Goal: Find specific page/section: Find specific page/section

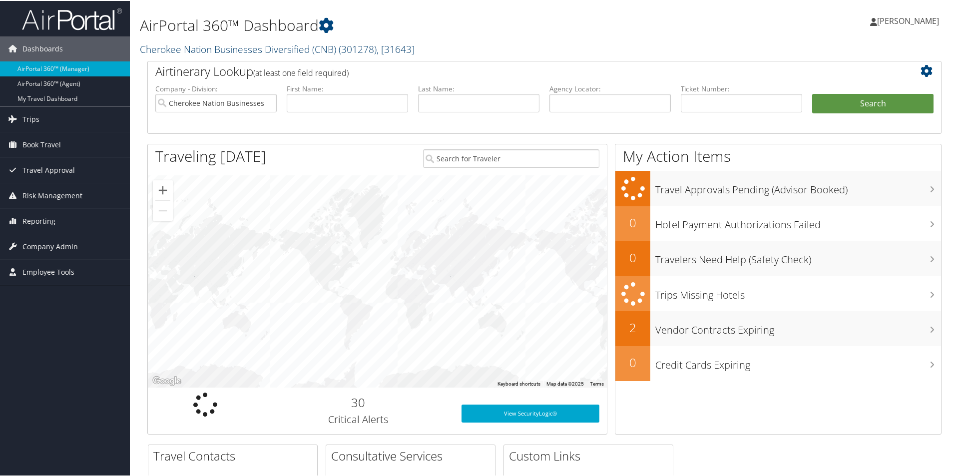
click at [219, 50] on link "Cherokee Nation Businesses Diversified (CNB) ( 301278 ) , [ 31643 ]" at bounding box center [277, 47] width 275 height 13
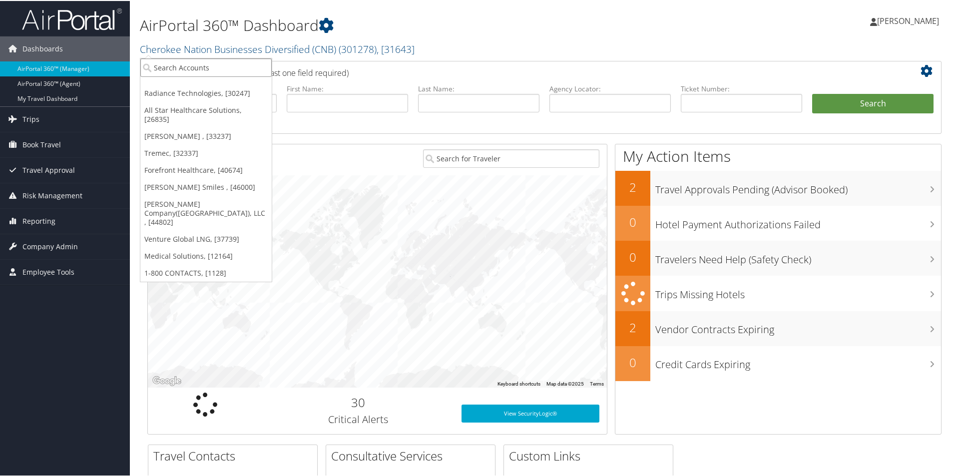
click at [203, 66] on input "search" at bounding box center [205, 66] width 131 height 18
type input "dyno"
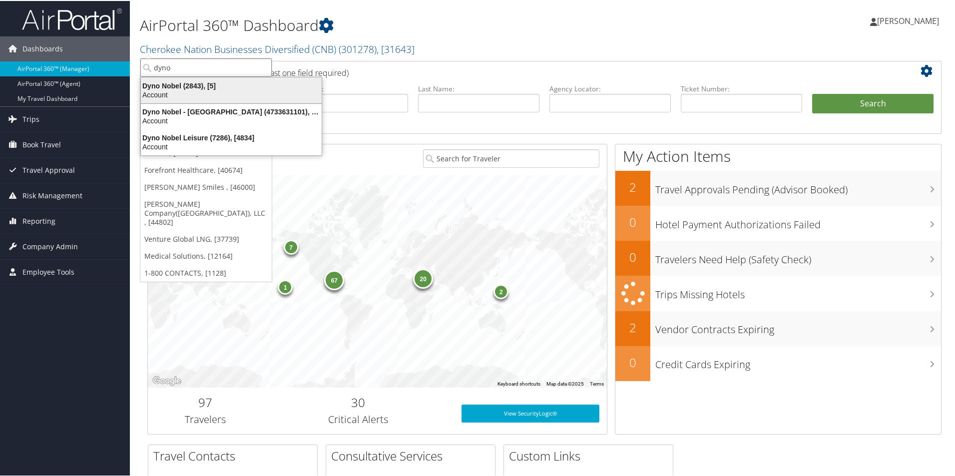
click at [243, 82] on div "Dyno Nobel (2843), [5]" at bounding box center [231, 84] width 193 height 9
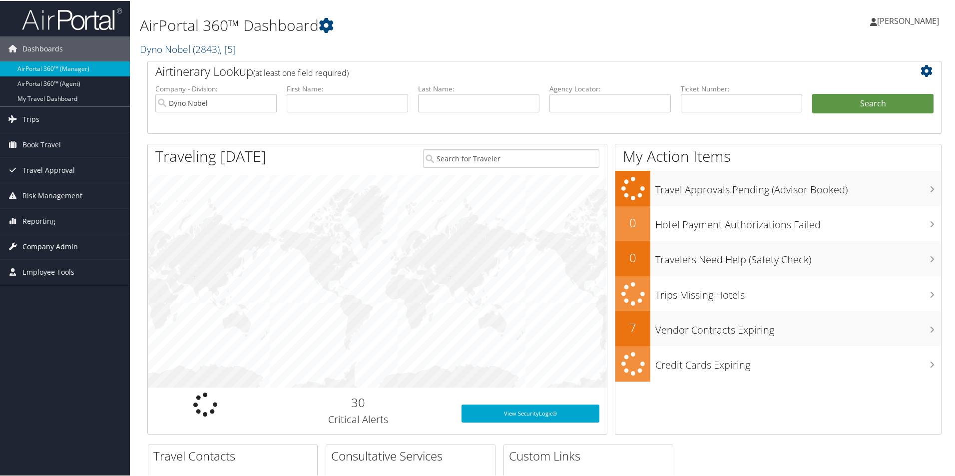
click at [53, 244] on span "Company Admin" at bounding box center [49, 245] width 55 height 25
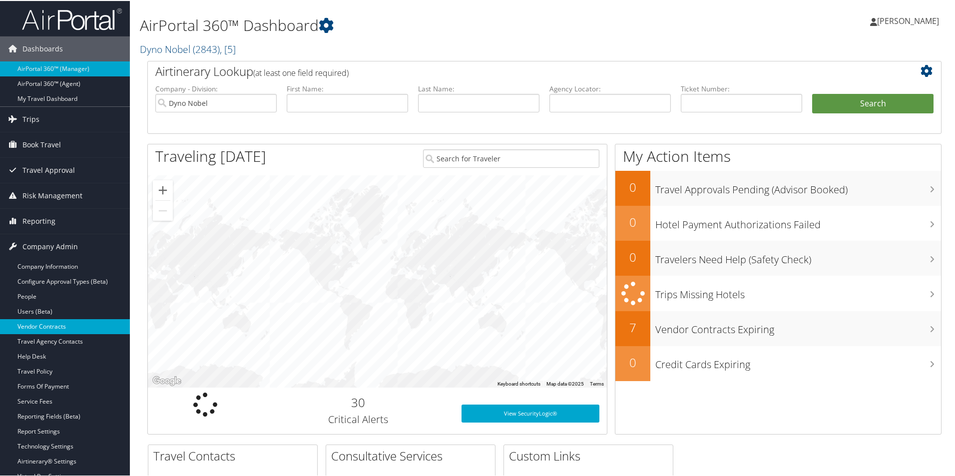
click at [61, 321] on link "Vendor Contracts" at bounding box center [65, 325] width 130 height 15
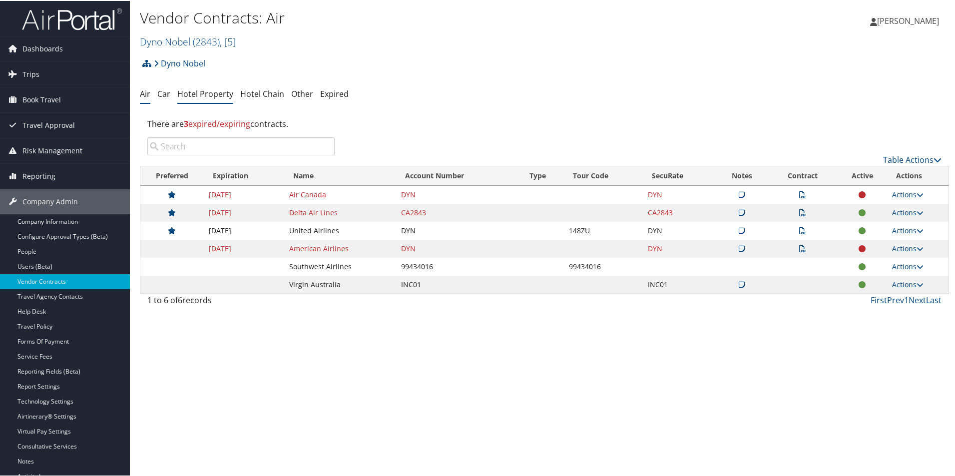
click at [209, 92] on link "Hotel Property" at bounding box center [205, 92] width 56 height 11
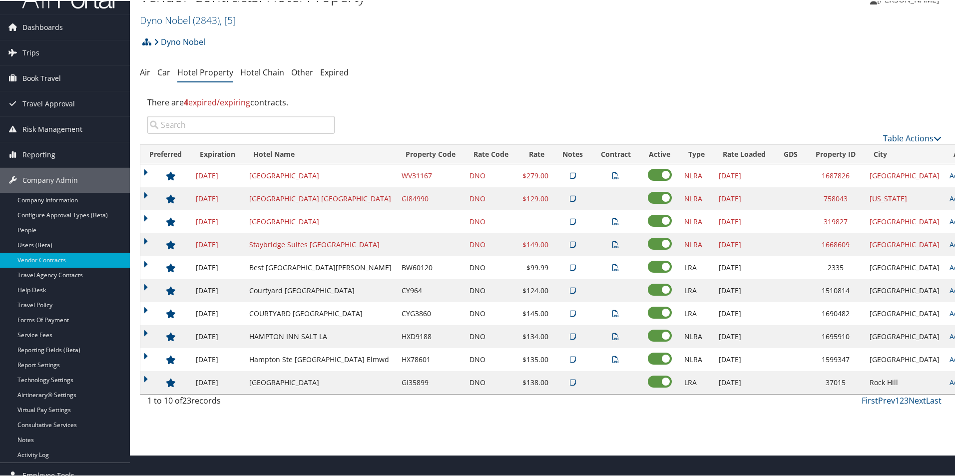
scroll to position [33, 0]
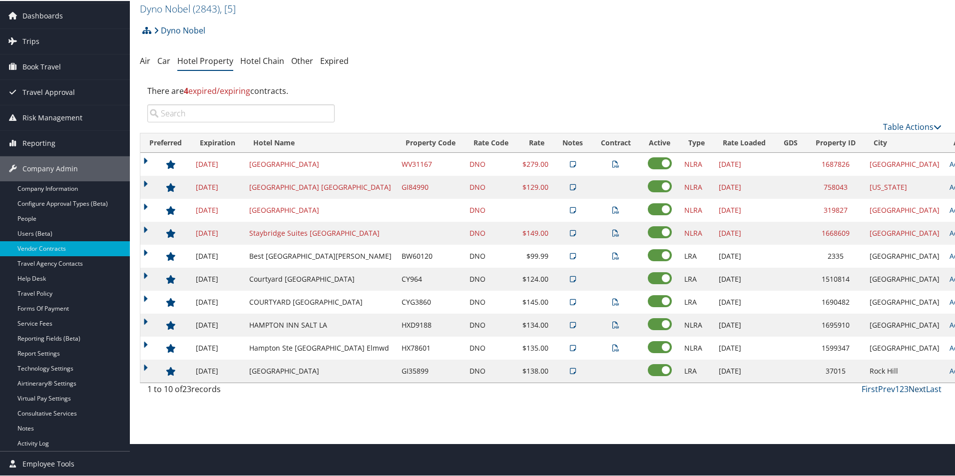
click at [914, 389] on link "Next" at bounding box center [916, 387] width 17 height 11
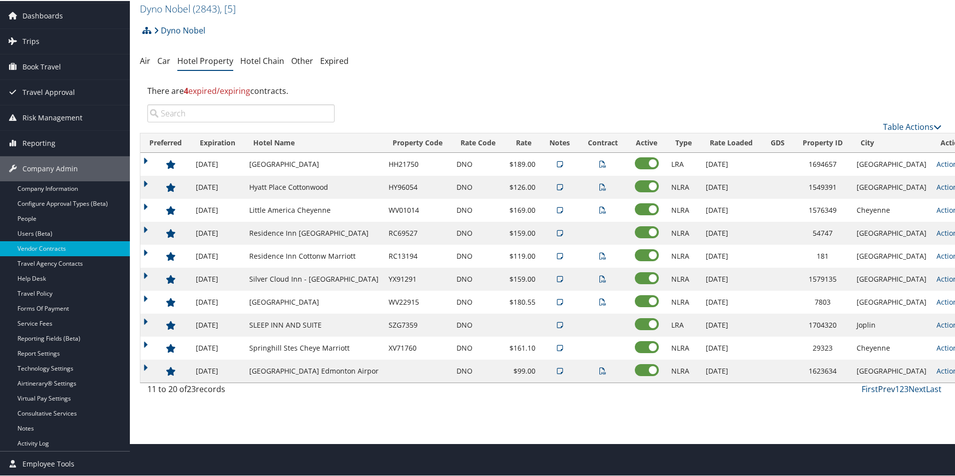
click at [880, 388] on link "Prev" at bounding box center [886, 387] width 17 height 11
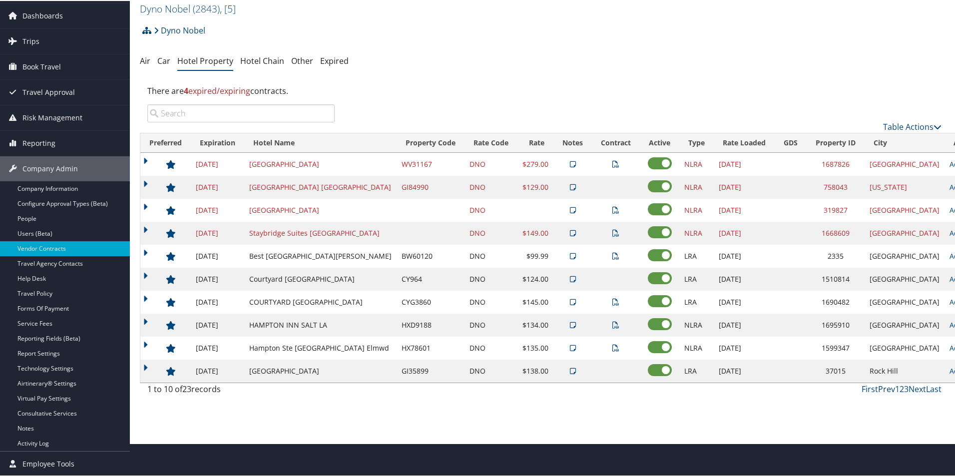
click at [880, 388] on link "Prev" at bounding box center [886, 387] width 17 height 11
